Goal: Book appointment/travel/reservation

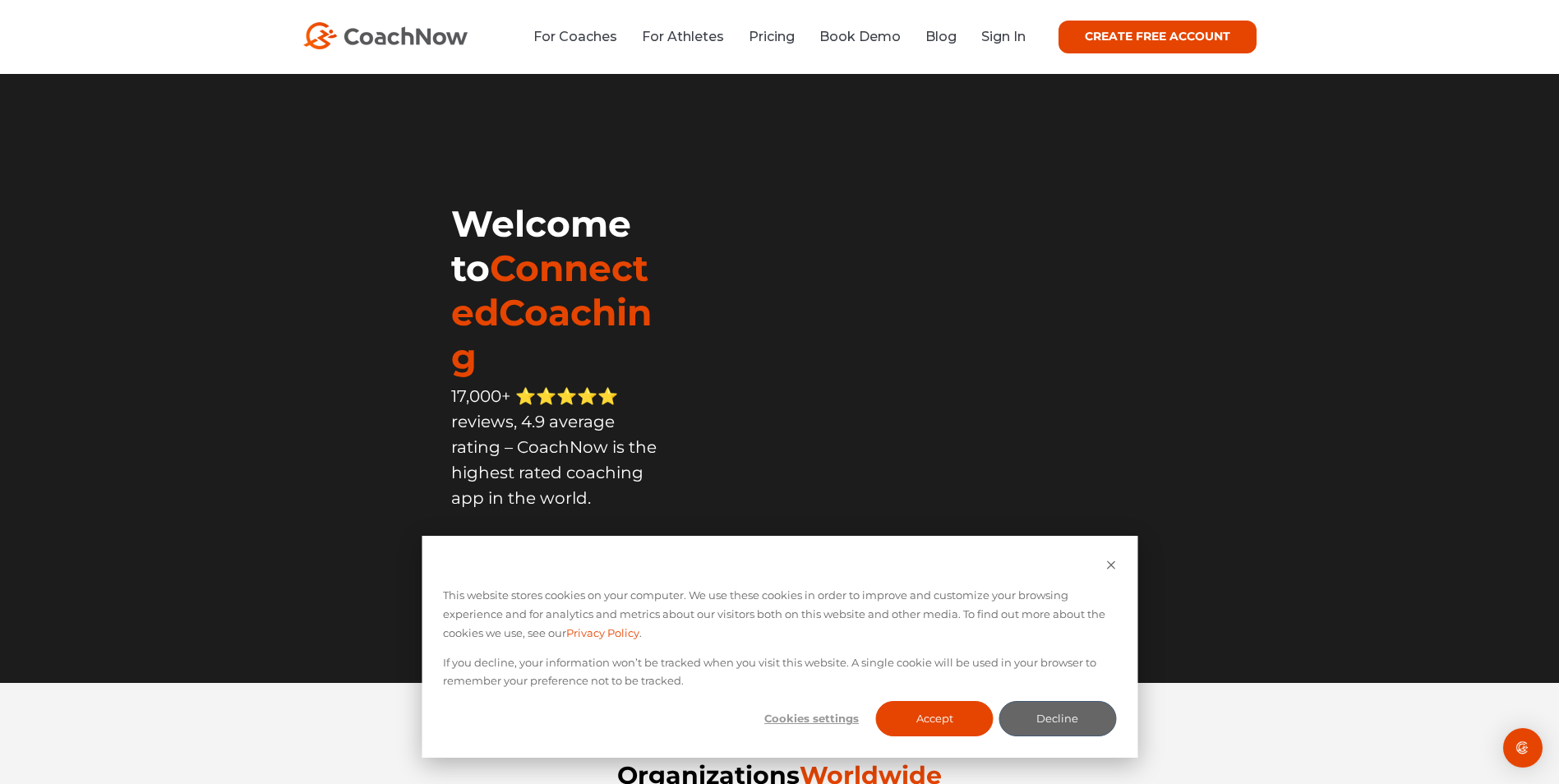
click at [403, 25] on img at bounding box center [385, 35] width 165 height 27
click at [933, 725] on button "Accept" at bounding box center [934, 719] width 117 height 35
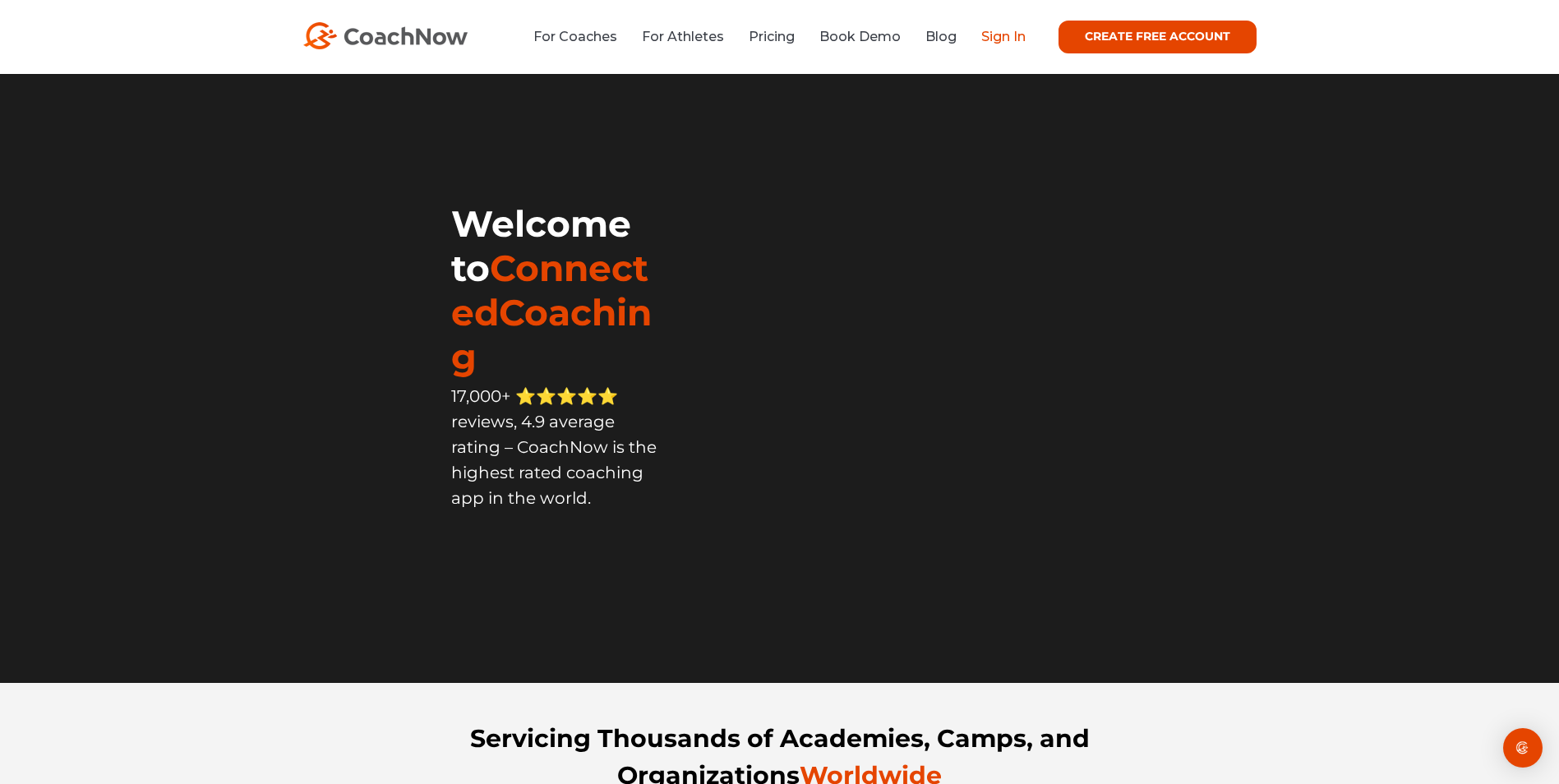
click at [1004, 33] on link "Sign In" at bounding box center [1004, 37] width 44 height 16
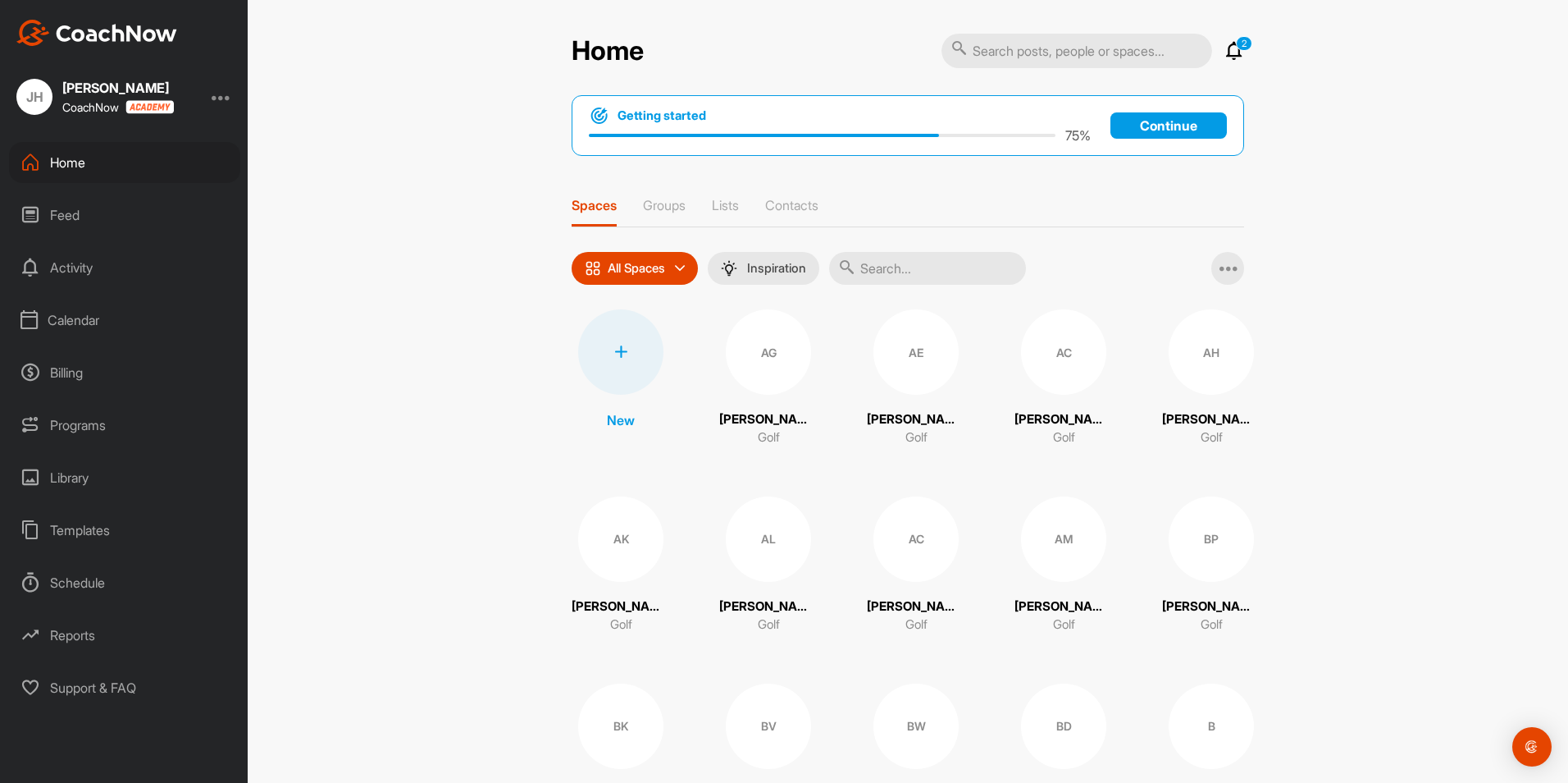
click at [74, 321] on div "Calendar" at bounding box center [124, 319] width 231 height 41
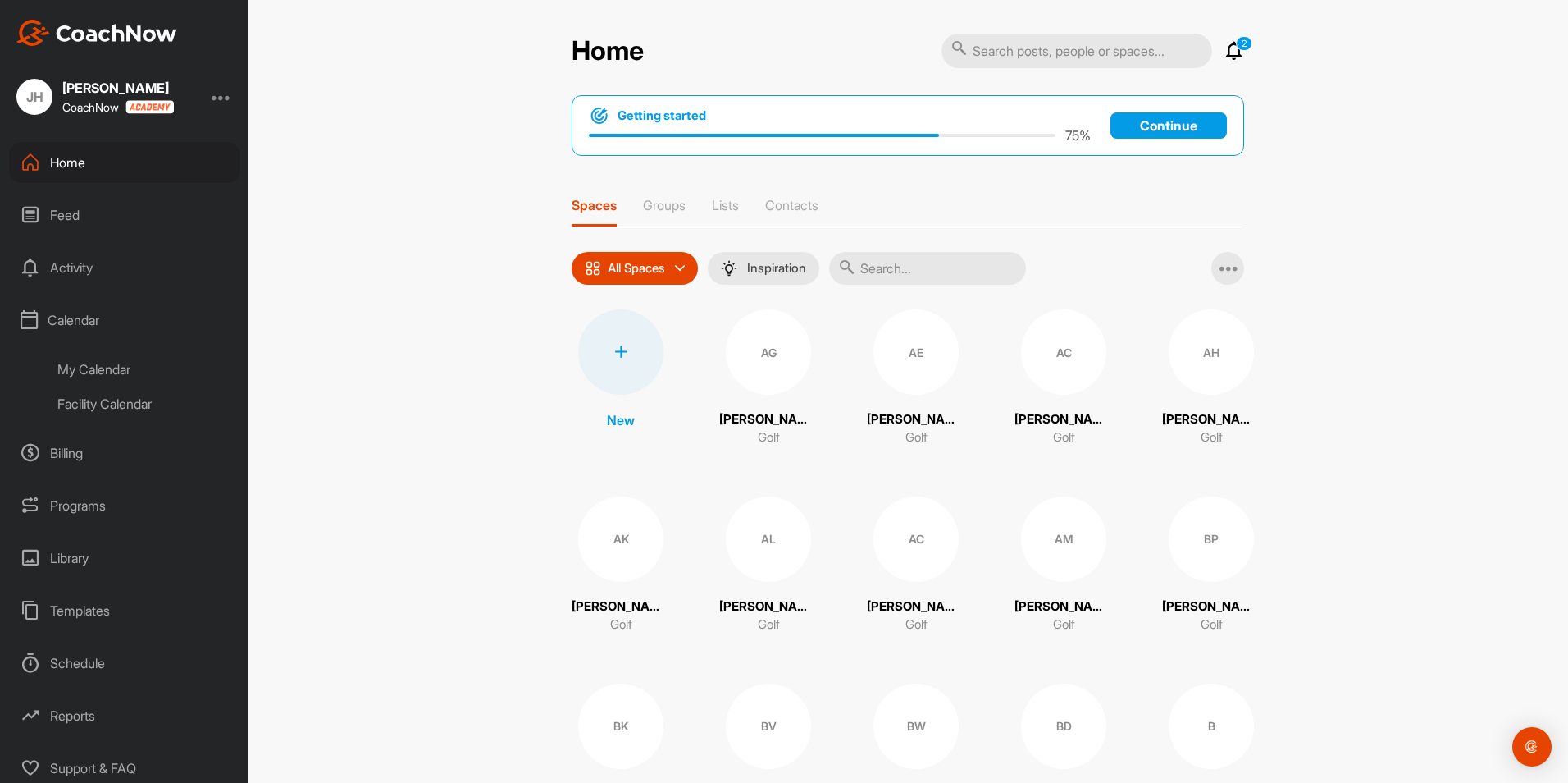
click at [94, 369] on div "My Calendar" at bounding box center [142, 369] width 194 height 34
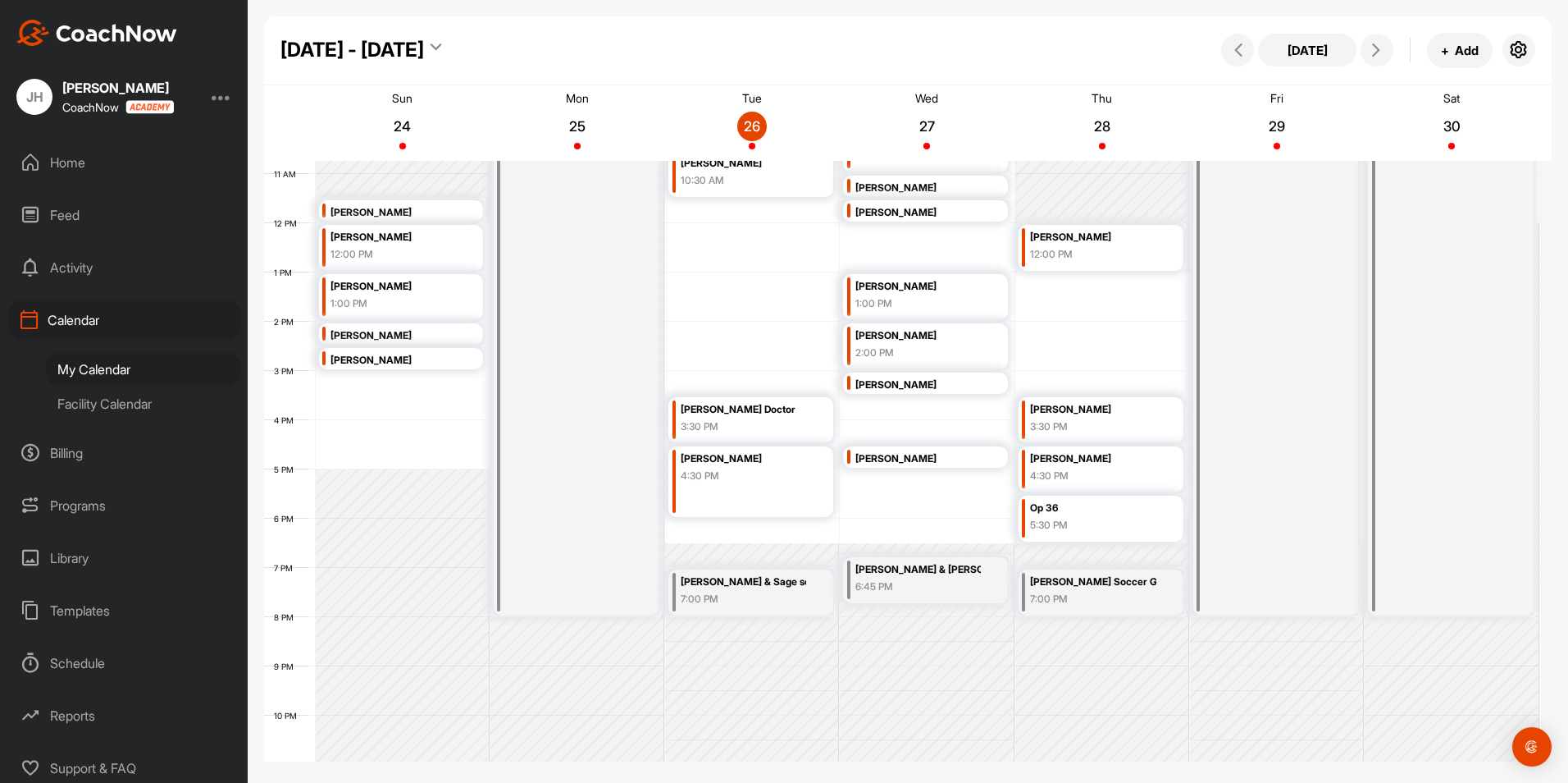
scroll to position [531, 0]
click at [915, 475] on div "12 AM 1 AM 2 AM 3 AM 4 AM 5 AM 6 AM 7 AM 8 AM 9 AM 10 AM 11 AM 12 PM 1 PM 2 PM …" at bounding box center [901, 221] width 1275 height 1182
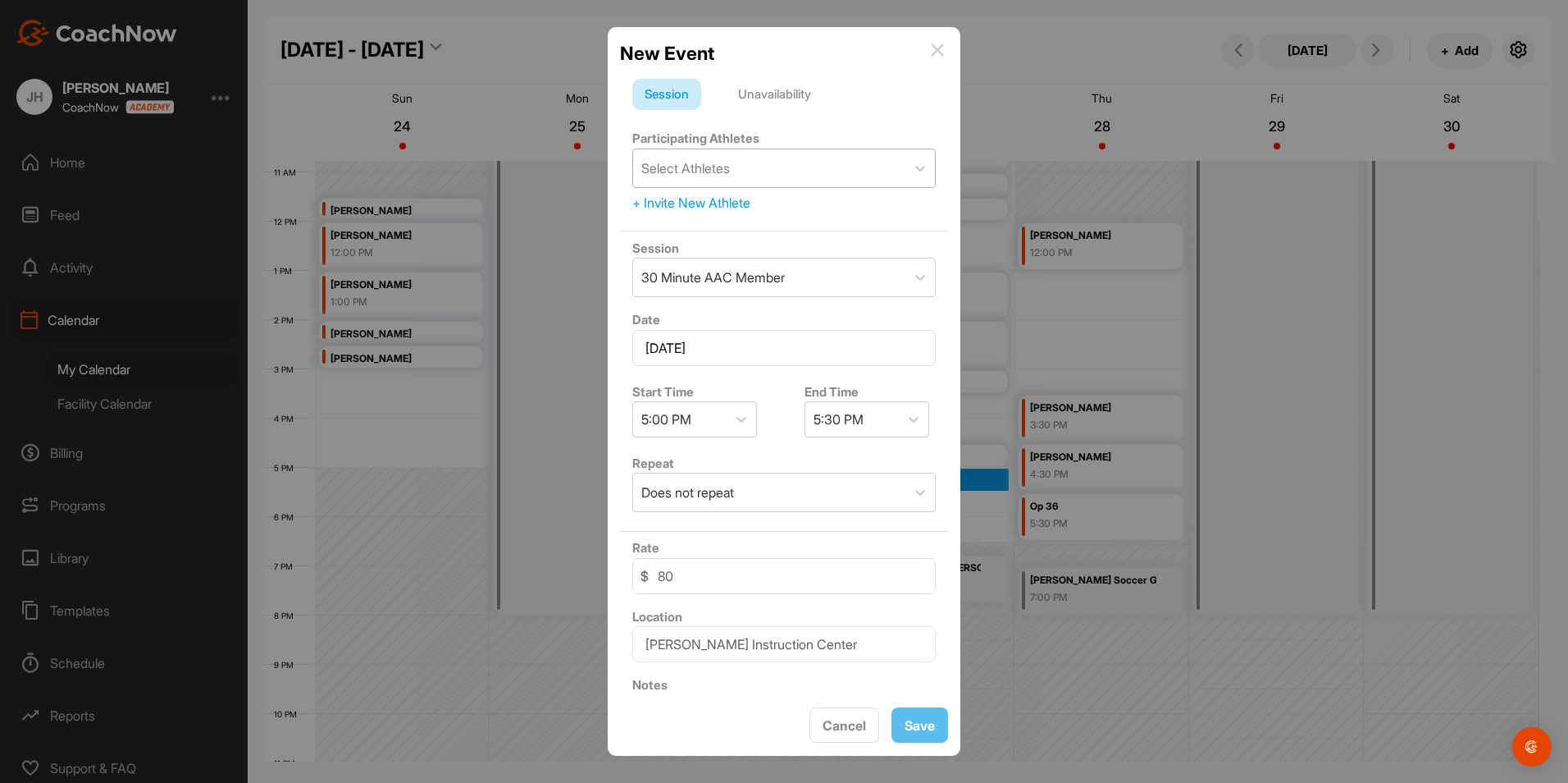
click at [675, 167] on div "Select Athletes" at bounding box center [685, 168] width 89 height 19
type input "[PERSON_NAME]"
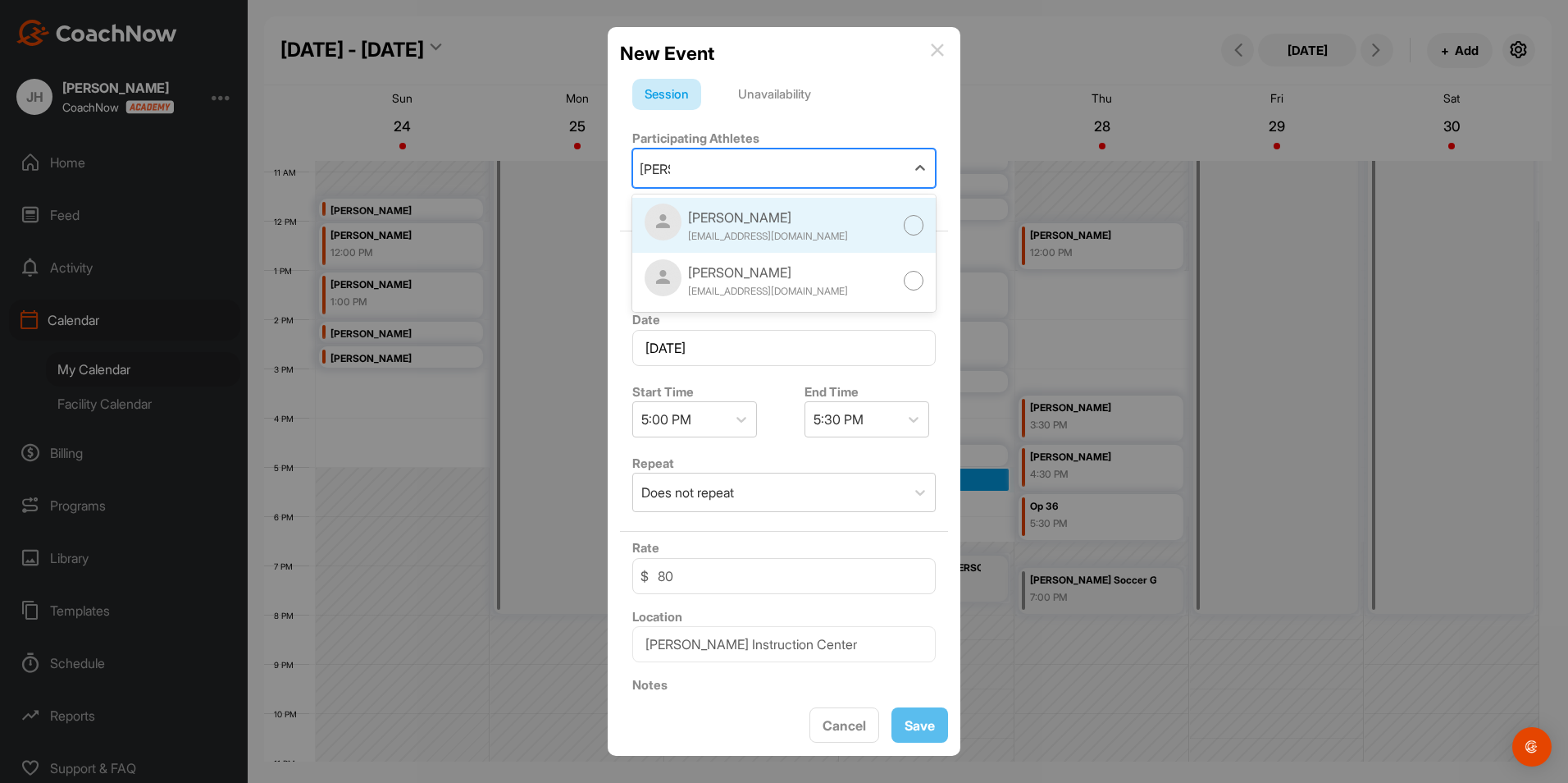
click at [713, 223] on div "[PERSON_NAME]" at bounding box center [769, 217] width 160 height 19
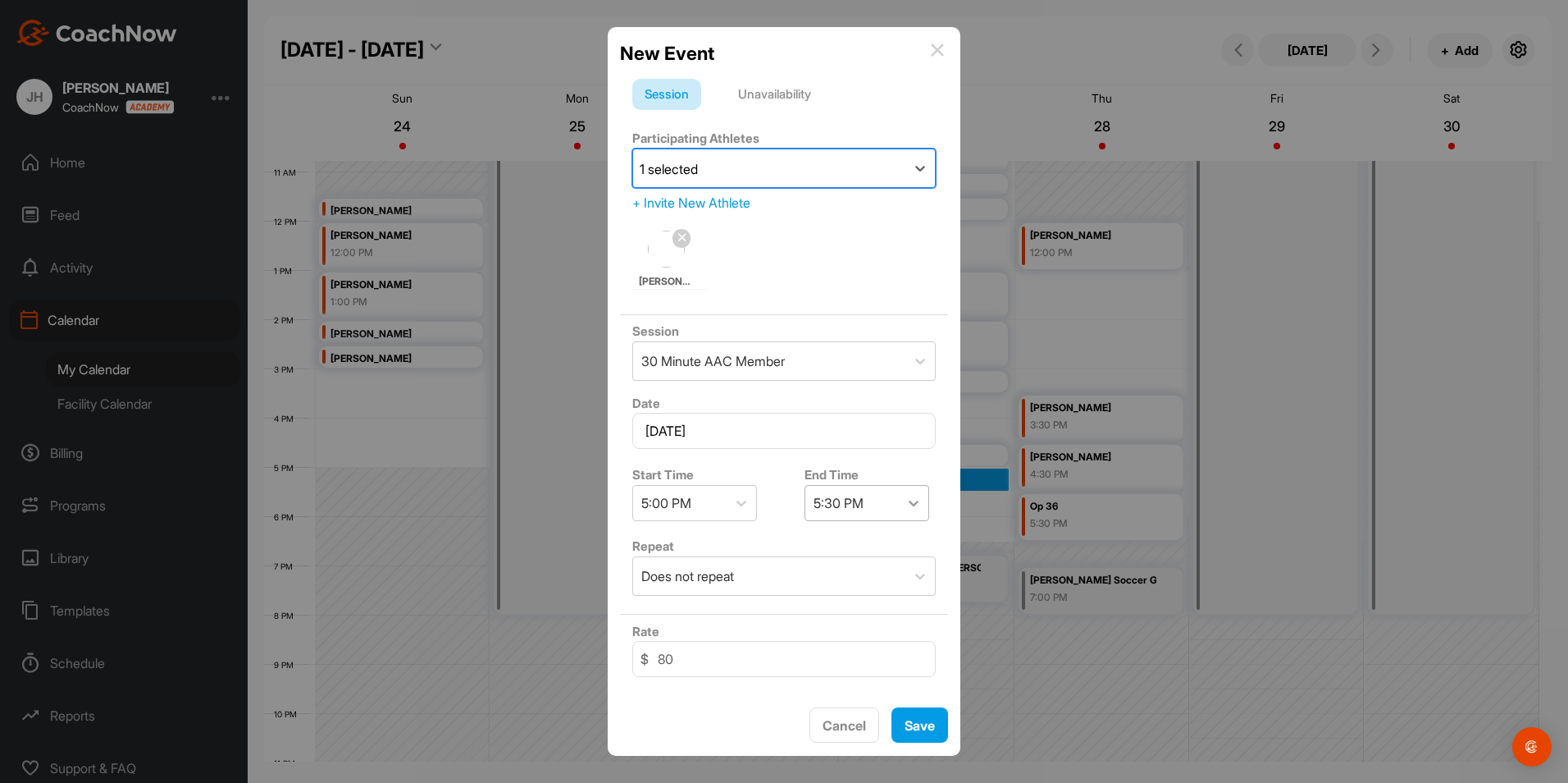
click at [912, 500] on icon at bounding box center [914, 502] width 17 height 17
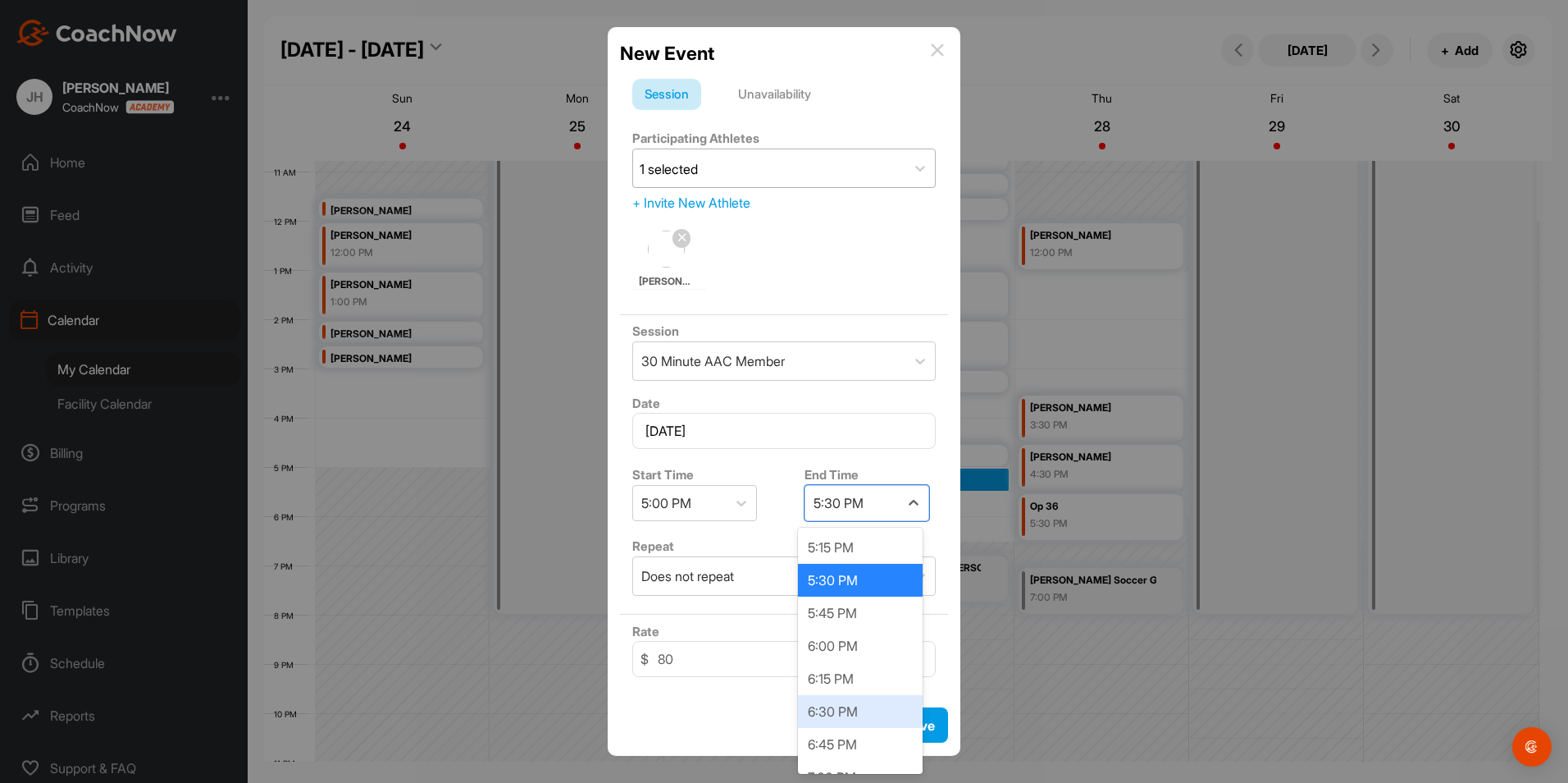
click at [835, 712] on div "6:30 PM" at bounding box center [861, 711] width 125 height 33
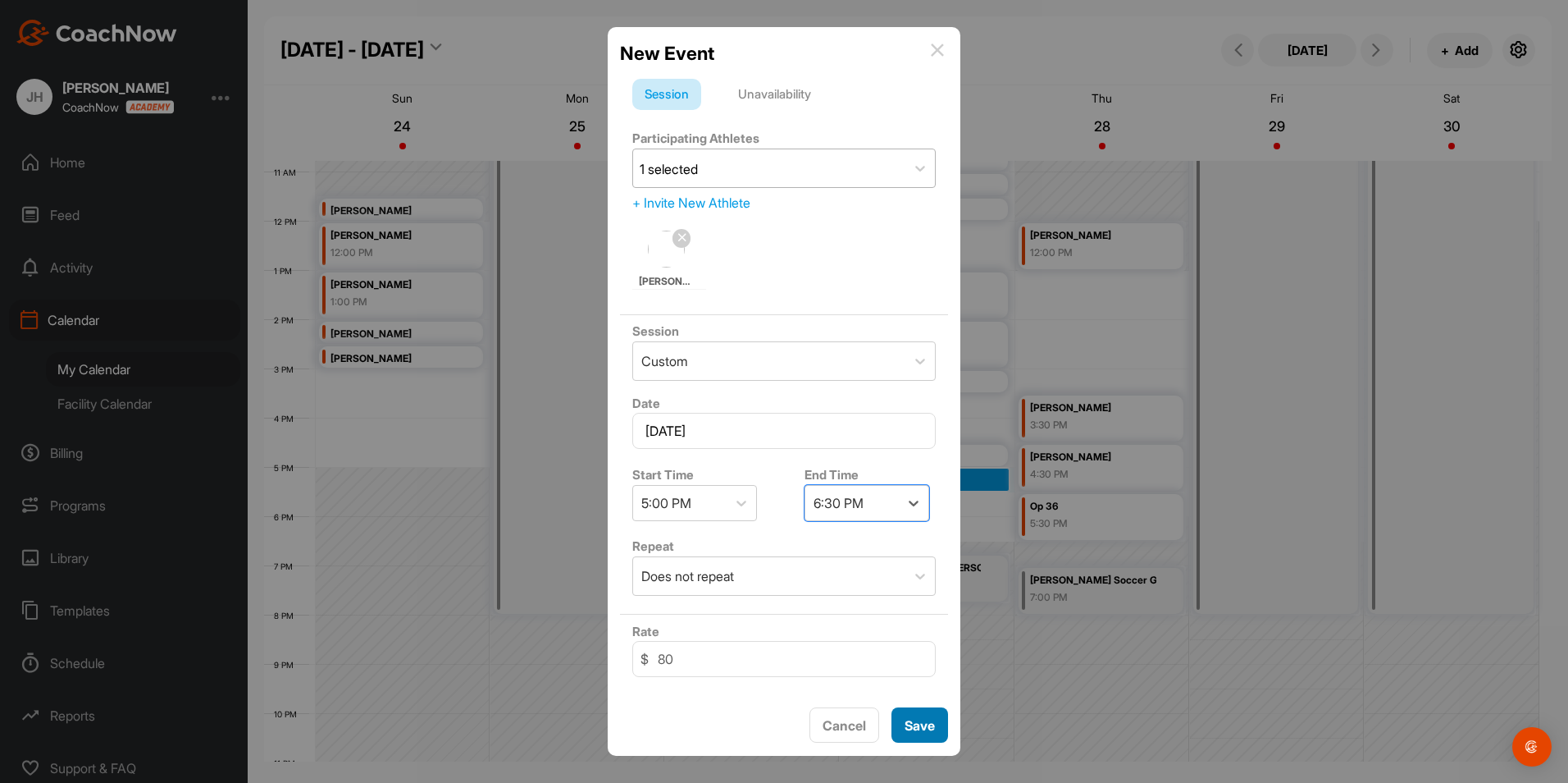
click at [918, 724] on button "Save" at bounding box center [920, 725] width 56 height 35
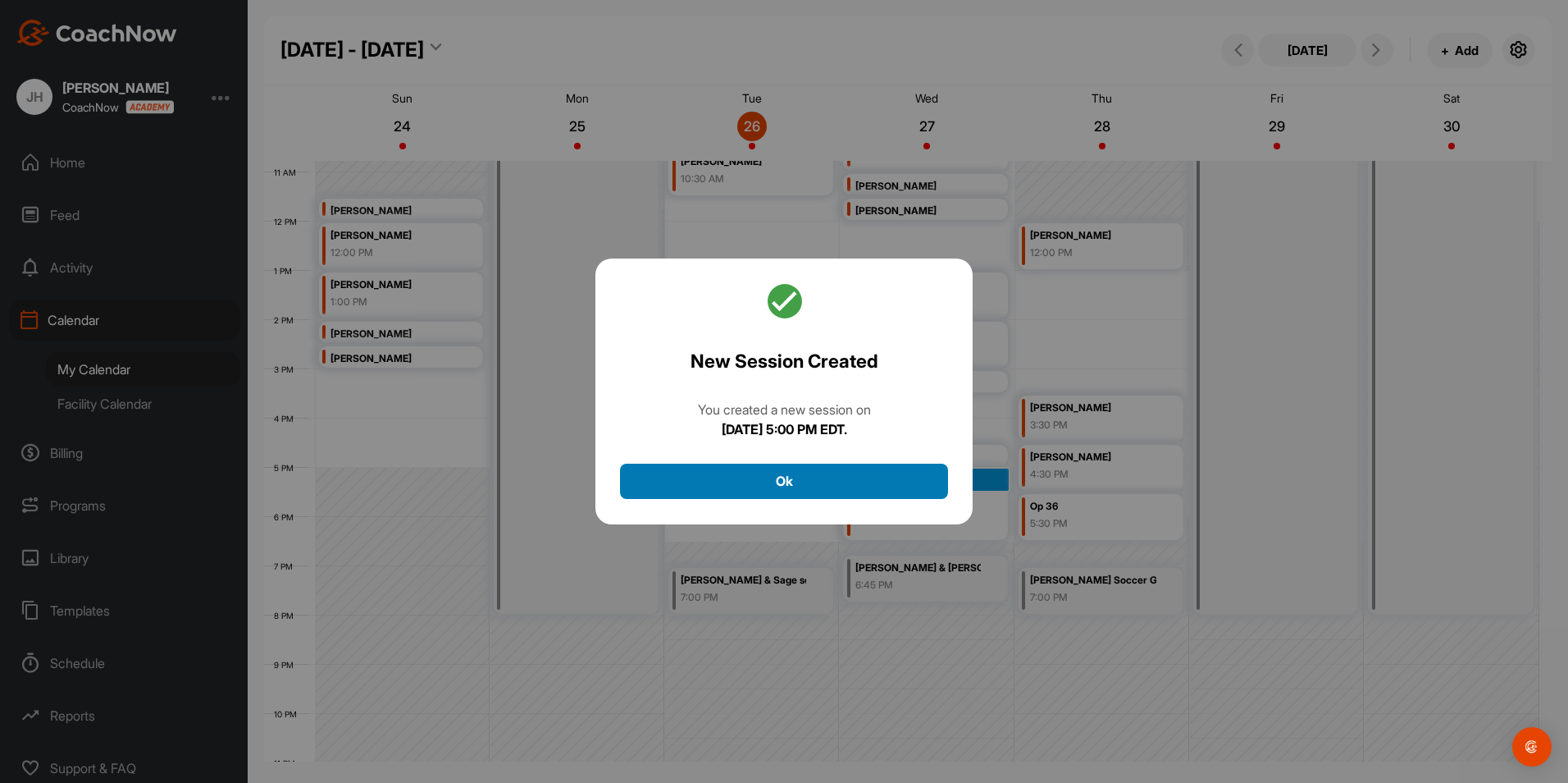
click at [813, 483] on button "Ok" at bounding box center [784, 481] width 328 height 35
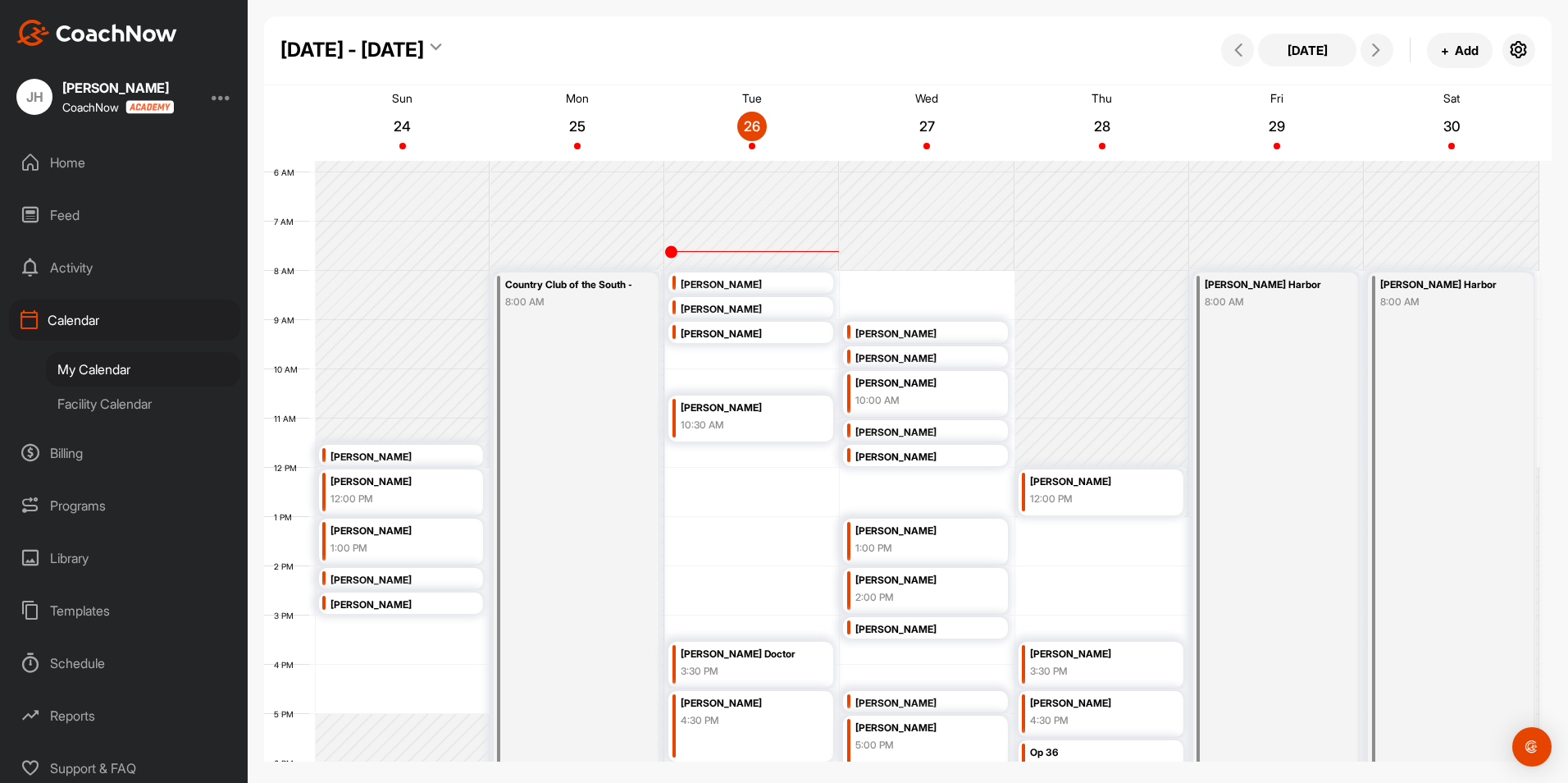
scroll to position [366, 0]
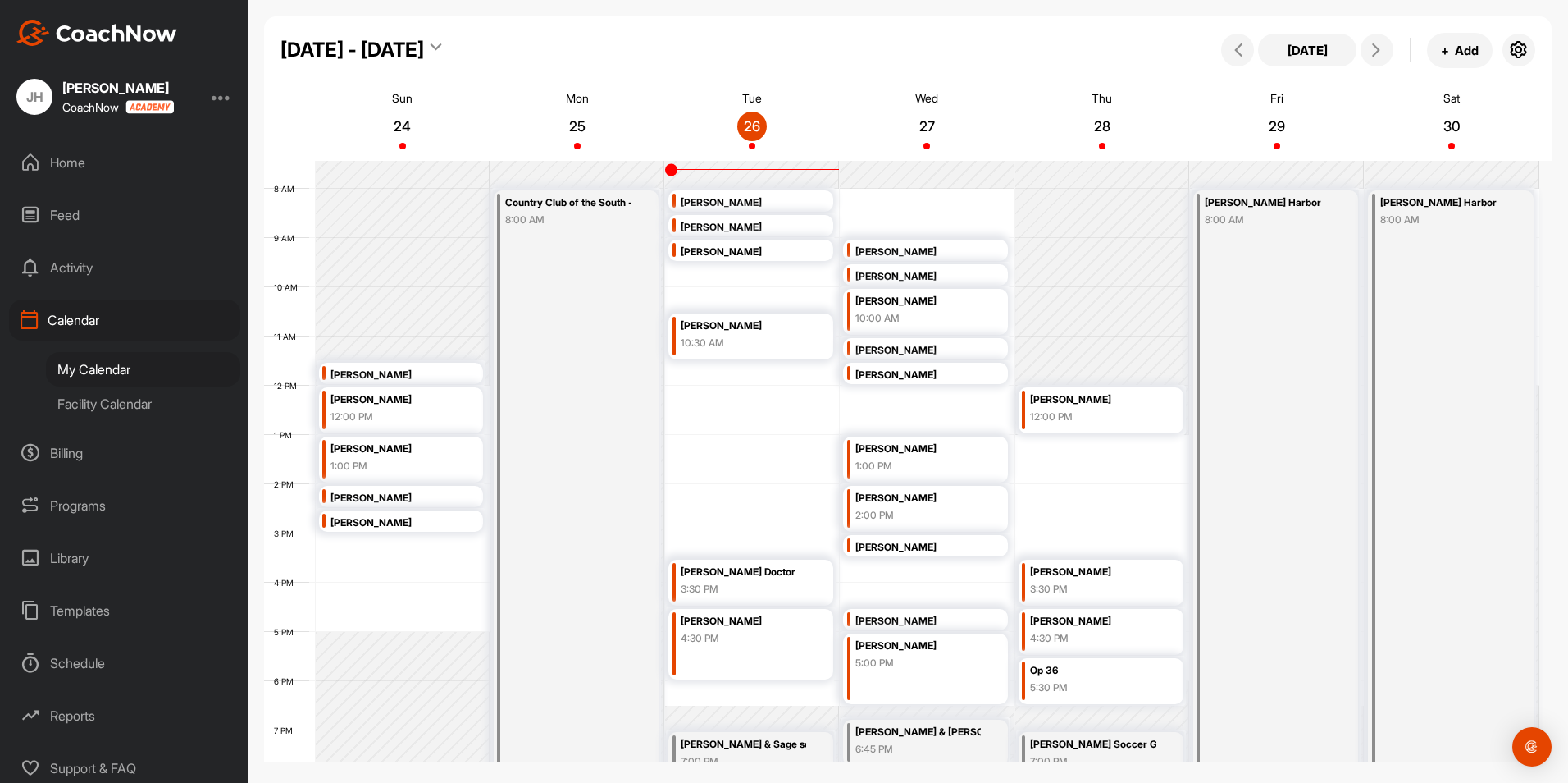
click at [1054, 448] on div "12 AM 1 AM 2 AM 3 AM 4 AM 5 AM 6 AM 7 AM 8 AM 9 AM 10 AM 11 AM 12 PM 1 PM 2 PM …" at bounding box center [901, 385] width 1275 height 1182
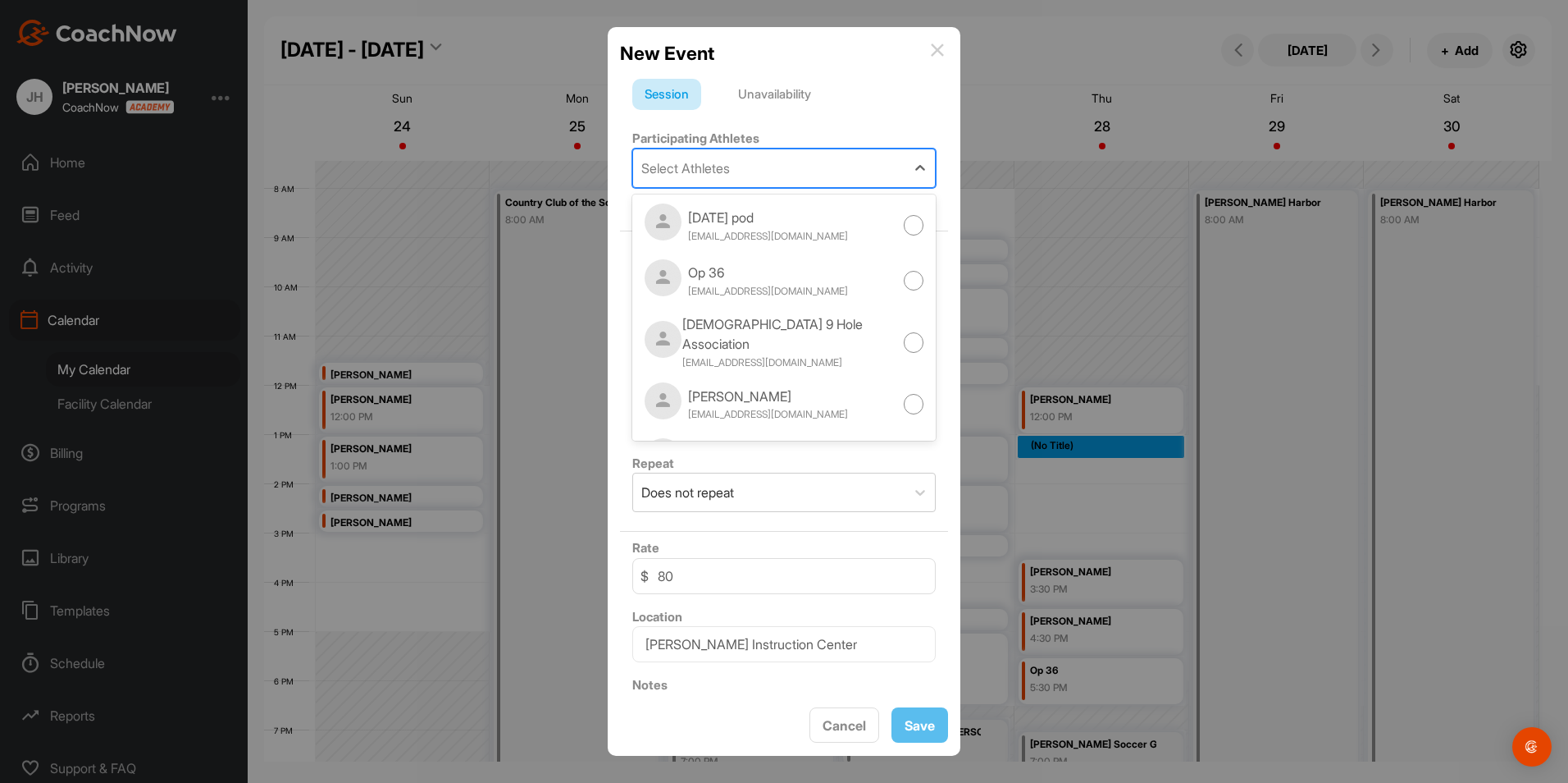
click at [719, 173] on div "Select Athletes" at bounding box center [685, 168] width 89 height 19
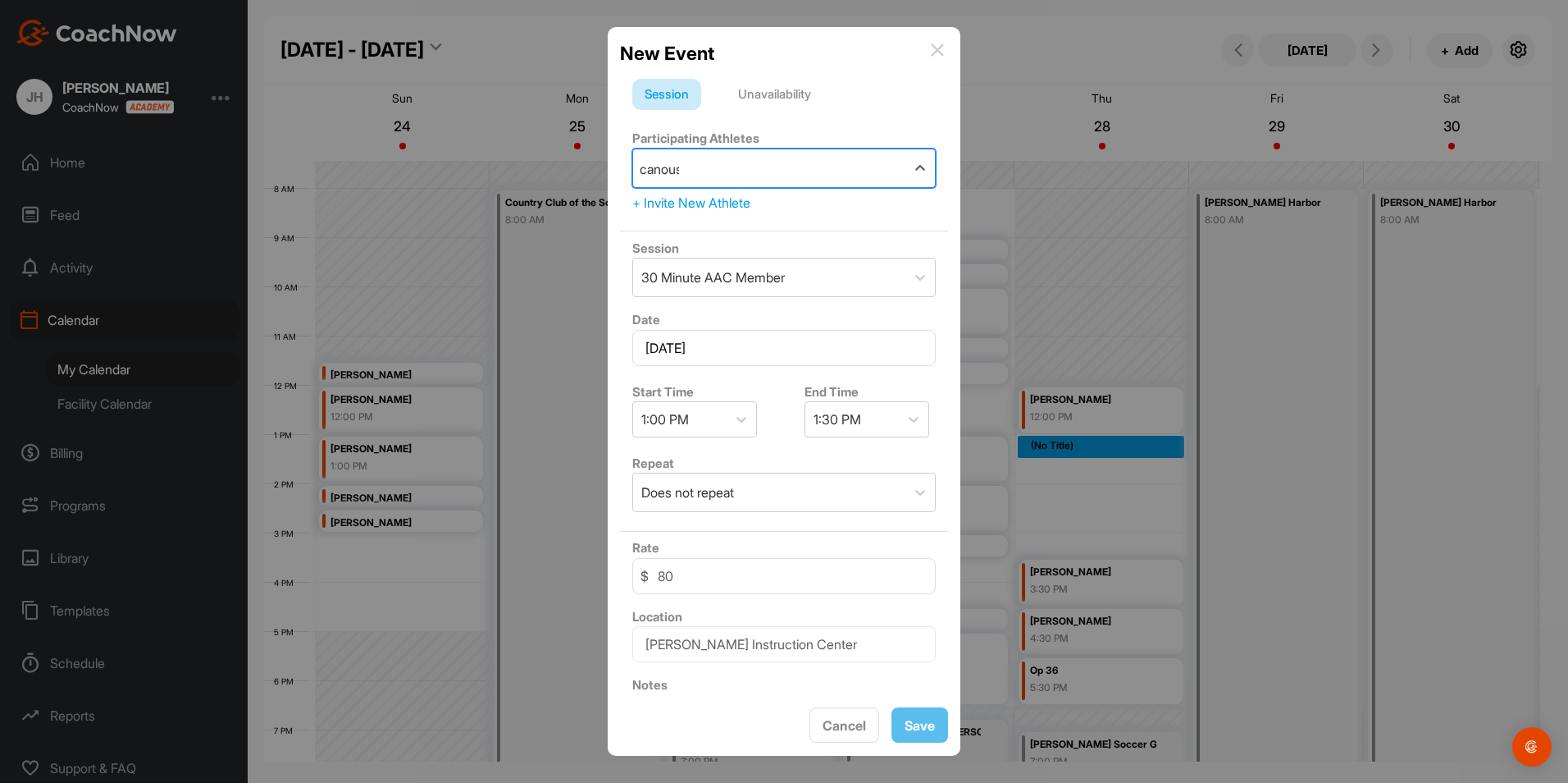
type input "[PERSON_NAME]"
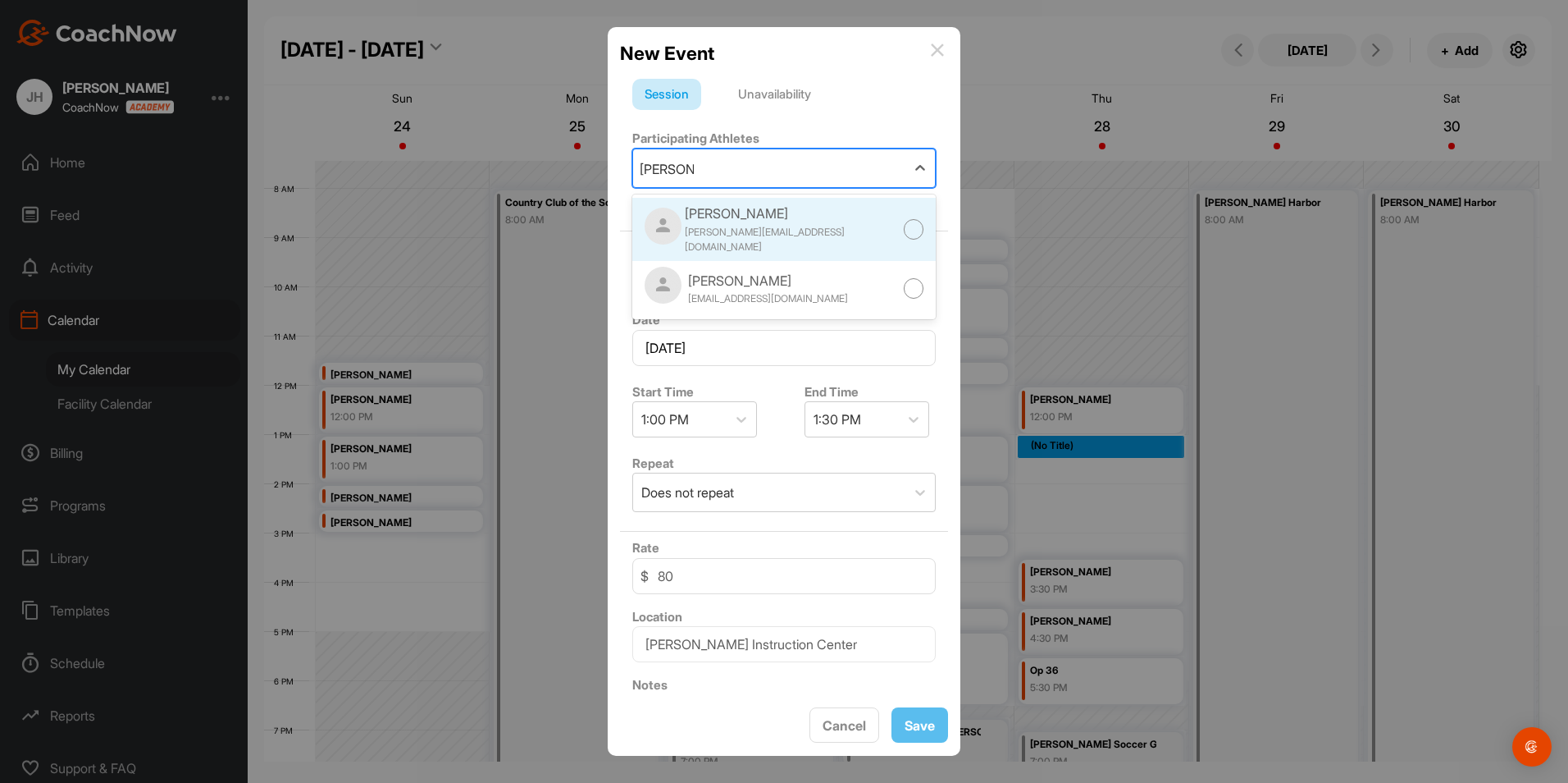
click at [714, 219] on div "[PERSON_NAME]" at bounding box center [794, 213] width 219 height 19
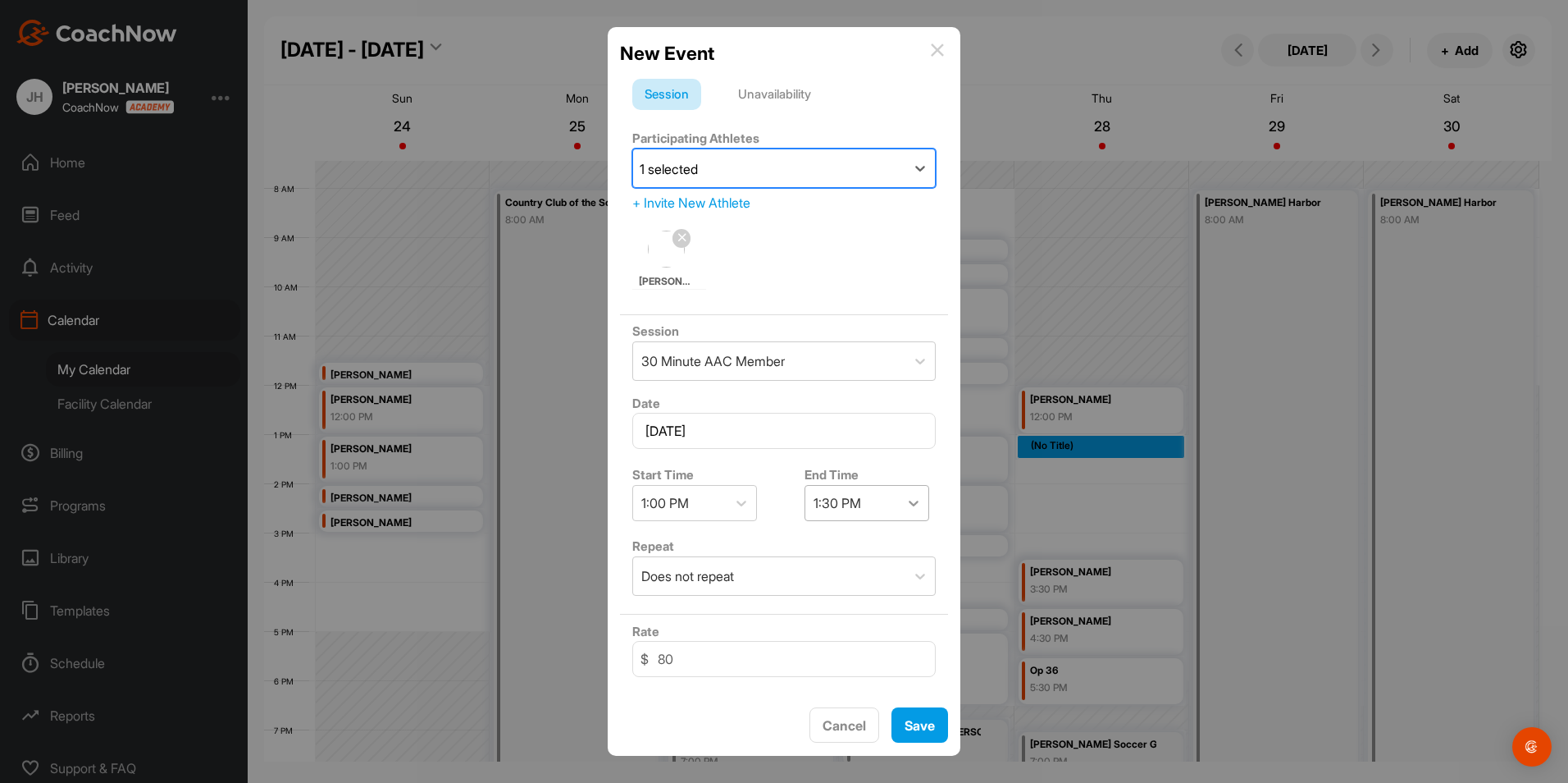
click at [914, 504] on icon at bounding box center [914, 502] width 17 height 17
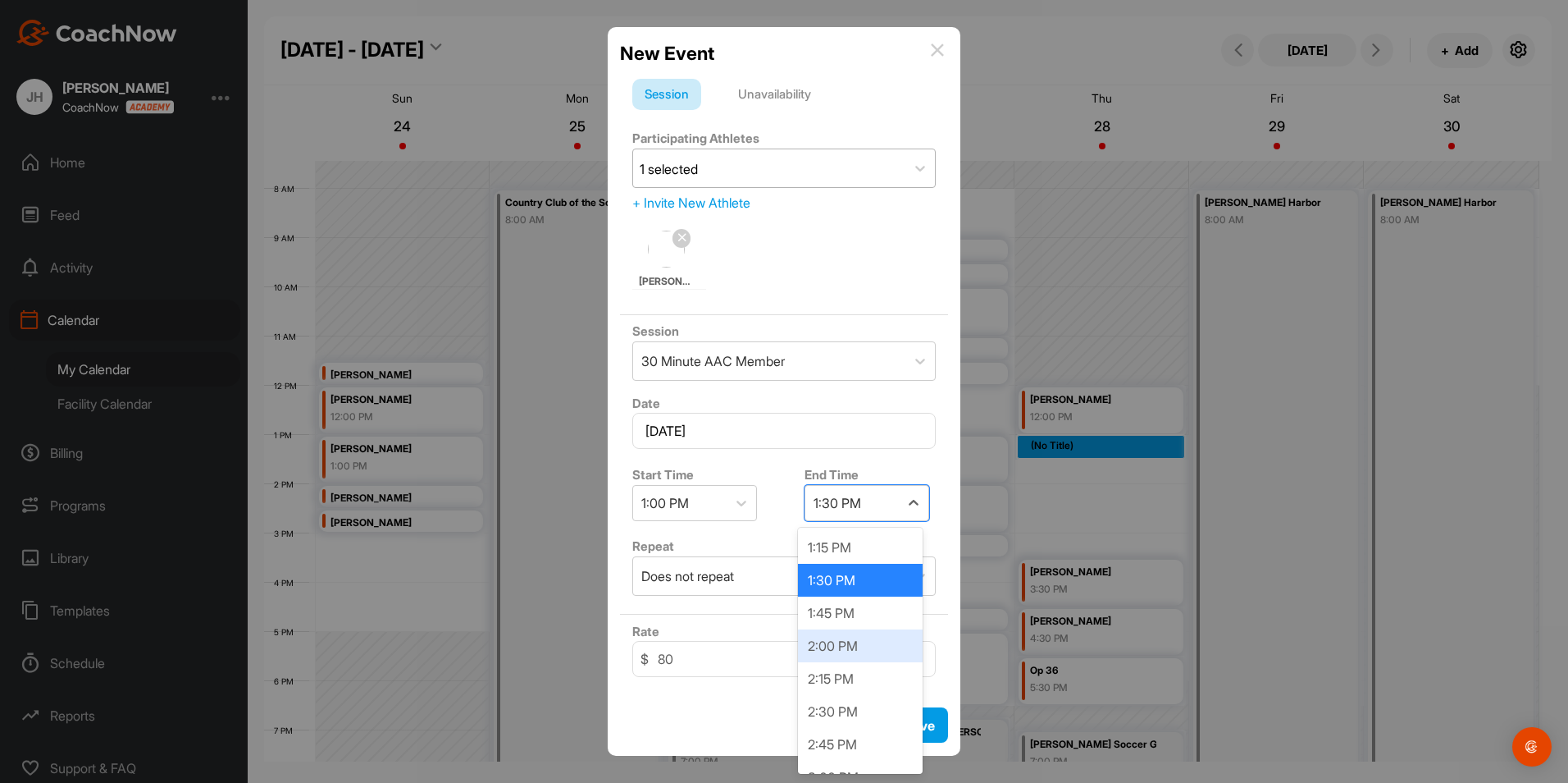
click at [828, 646] on div "2:00 PM" at bounding box center [861, 645] width 125 height 33
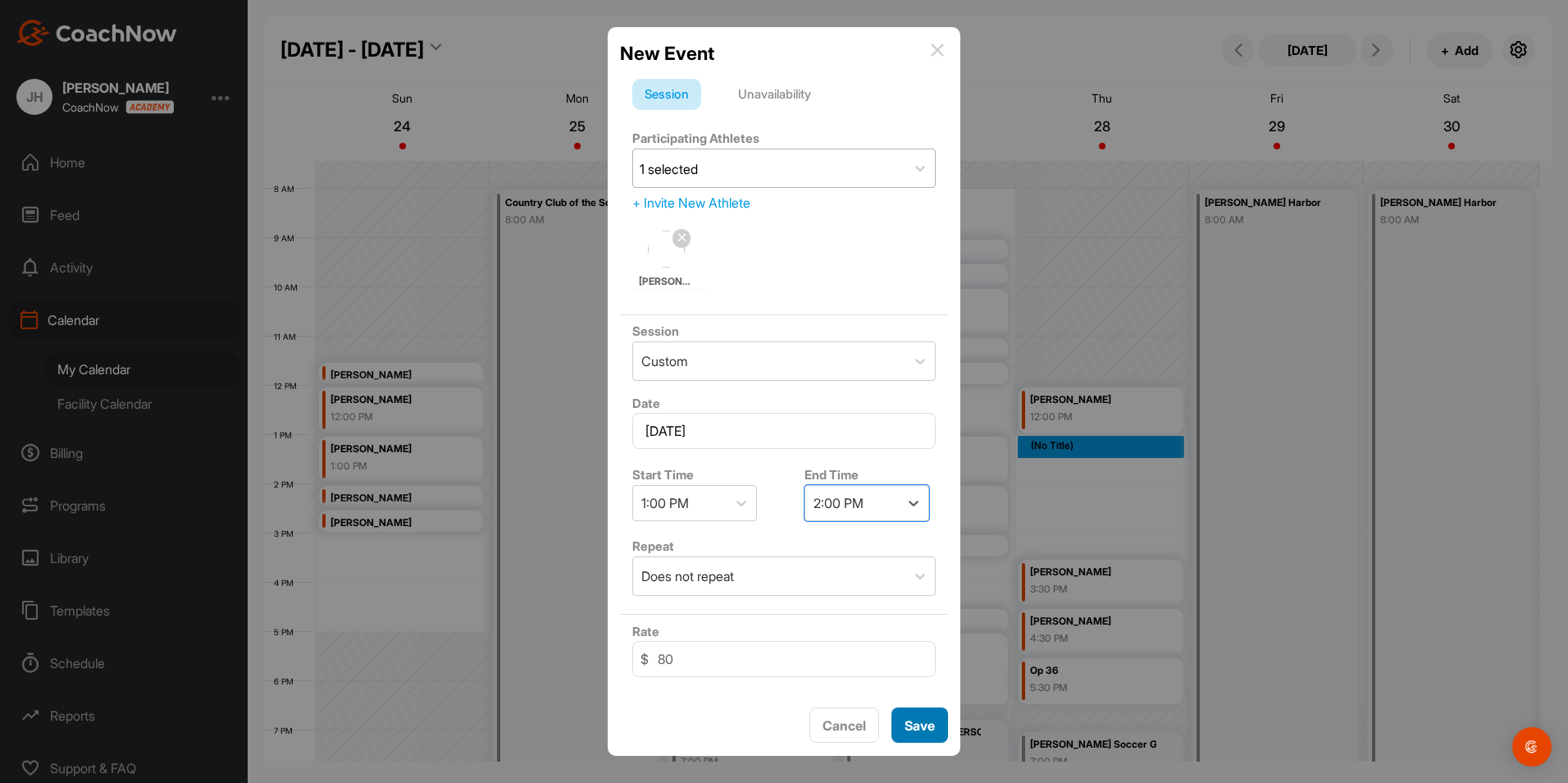
click at [919, 724] on button "Save" at bounding box center [920, 725] width 56 height 35
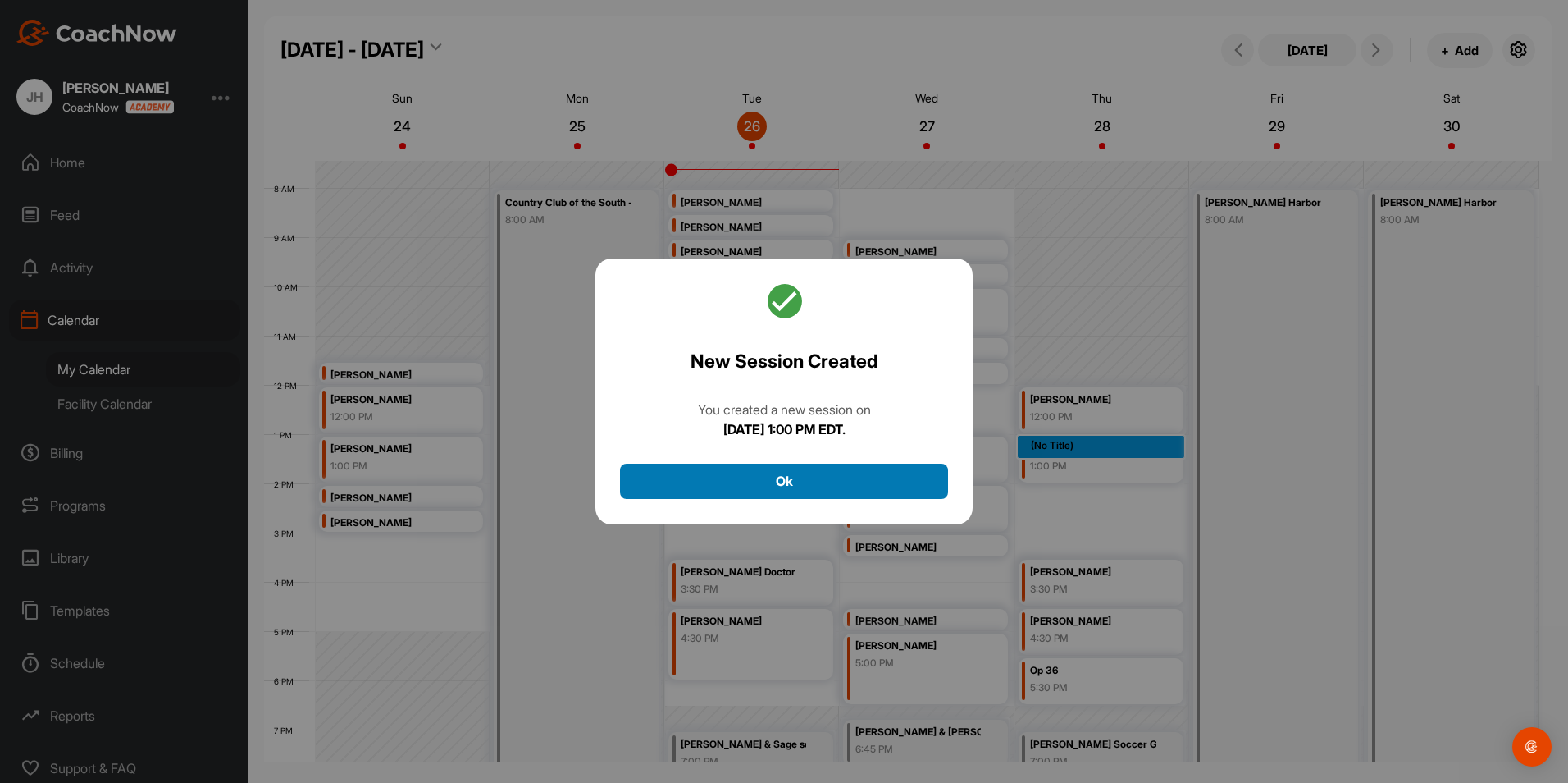
click at [807, 484] on button "Ok" at bounding box center [784, 481] width 328 height 35
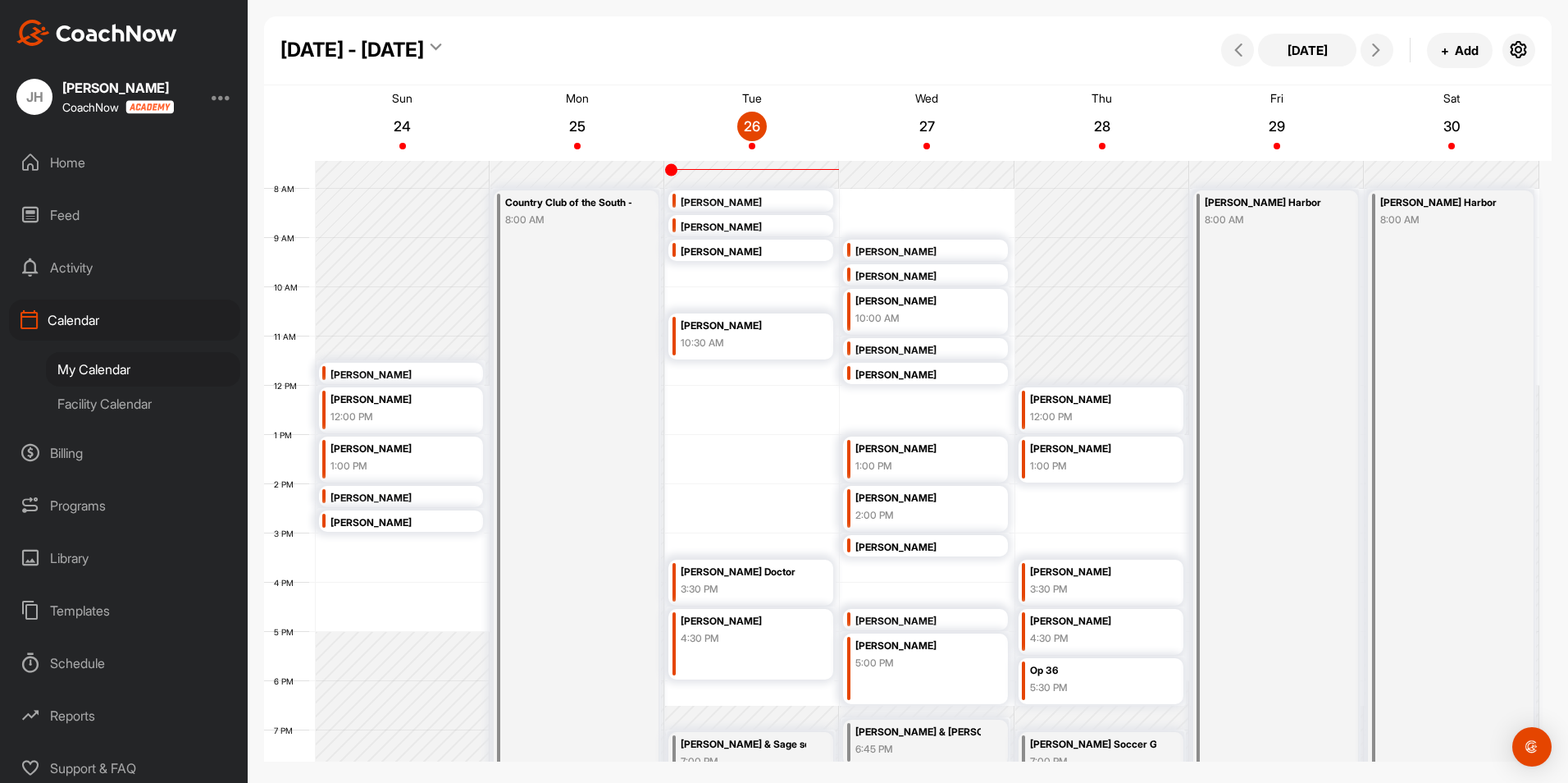
scroll to position [284, 0]
